Goal: Task Accomplishment & Management: Use online tool/utility

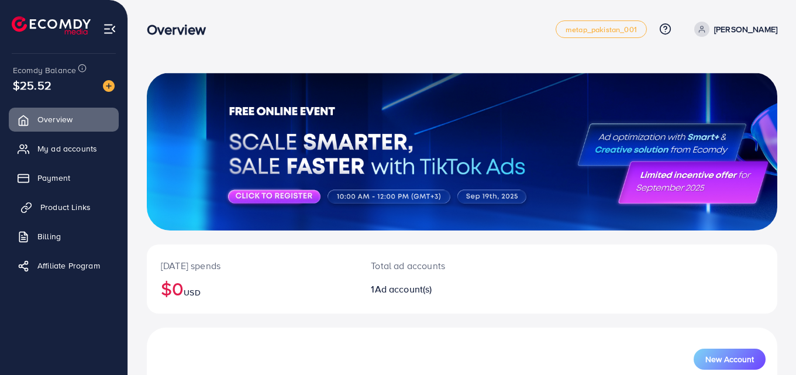
click at [92, 209] on link "Product Links" at bounding box center [64, 206] width 110 height 23
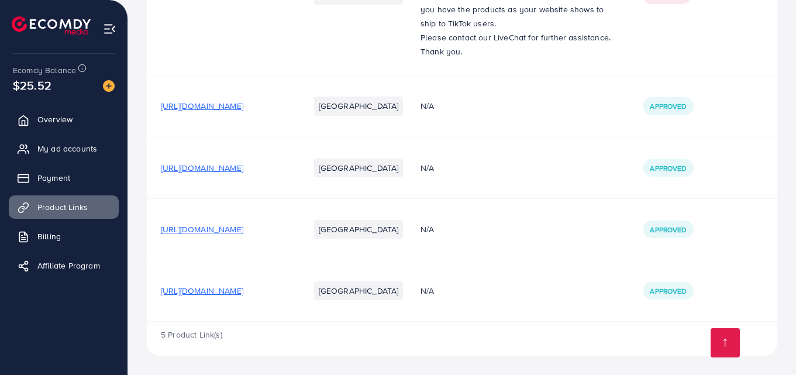
scroll to position [256, 0]
drag, startPoint x: 351, startPoint y: 282, endPoint x: 156, endPoint y: 291, distance: 195.4
click at [156, 291] on td "[URL][DOMAIN_NAME]" at bounding box center [221, 290] width 148 height 61
copy span "[URL][DOMAIN_NAME]"
